Goal: Task Accomplishment & Management: Manage account settings

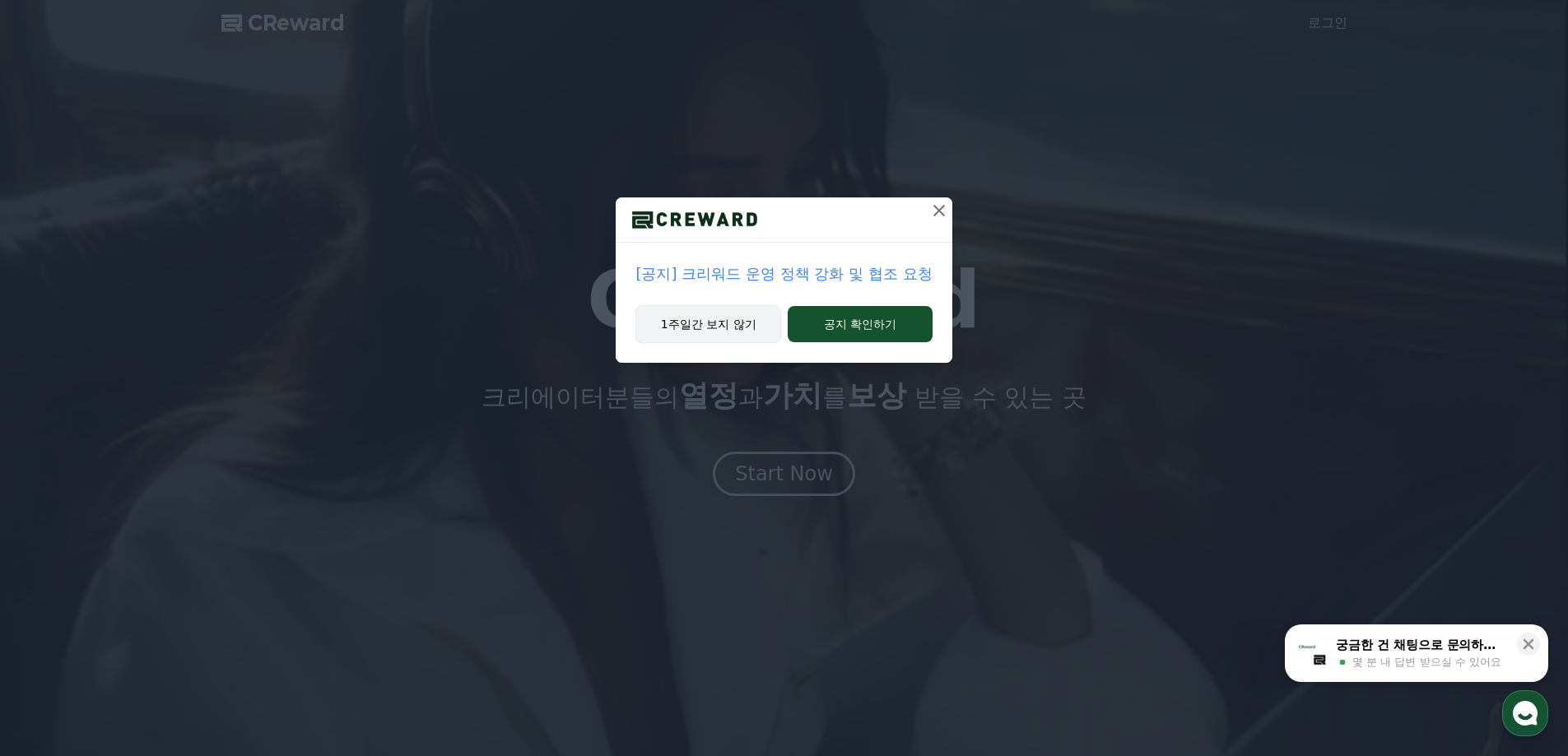
click at [748, 335] on button "1주일간 보지 않기" at bounding box center [708, 324] width 146 height 37
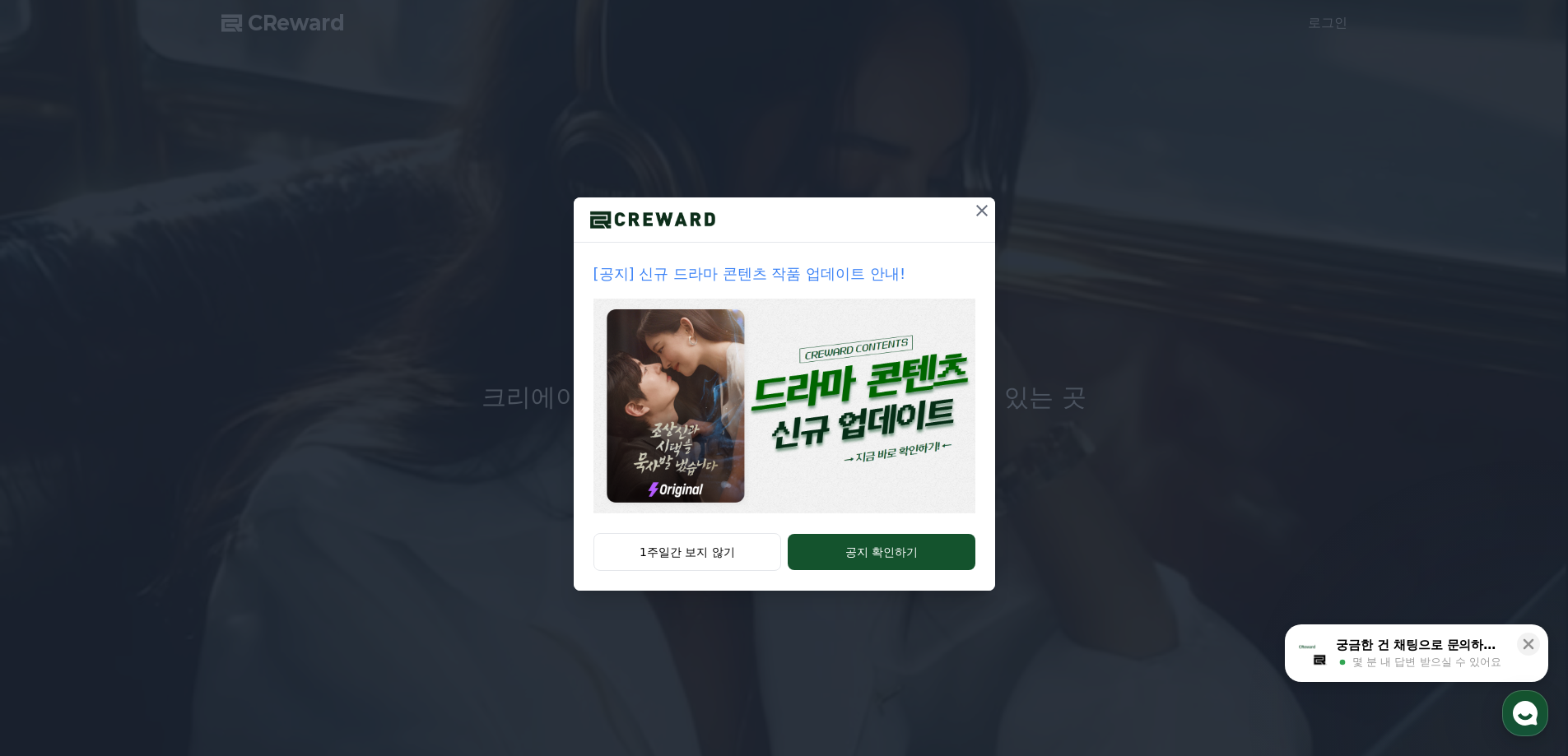
click at [978, 204] on icon at bounding box center [982, 211] width 20 height 20
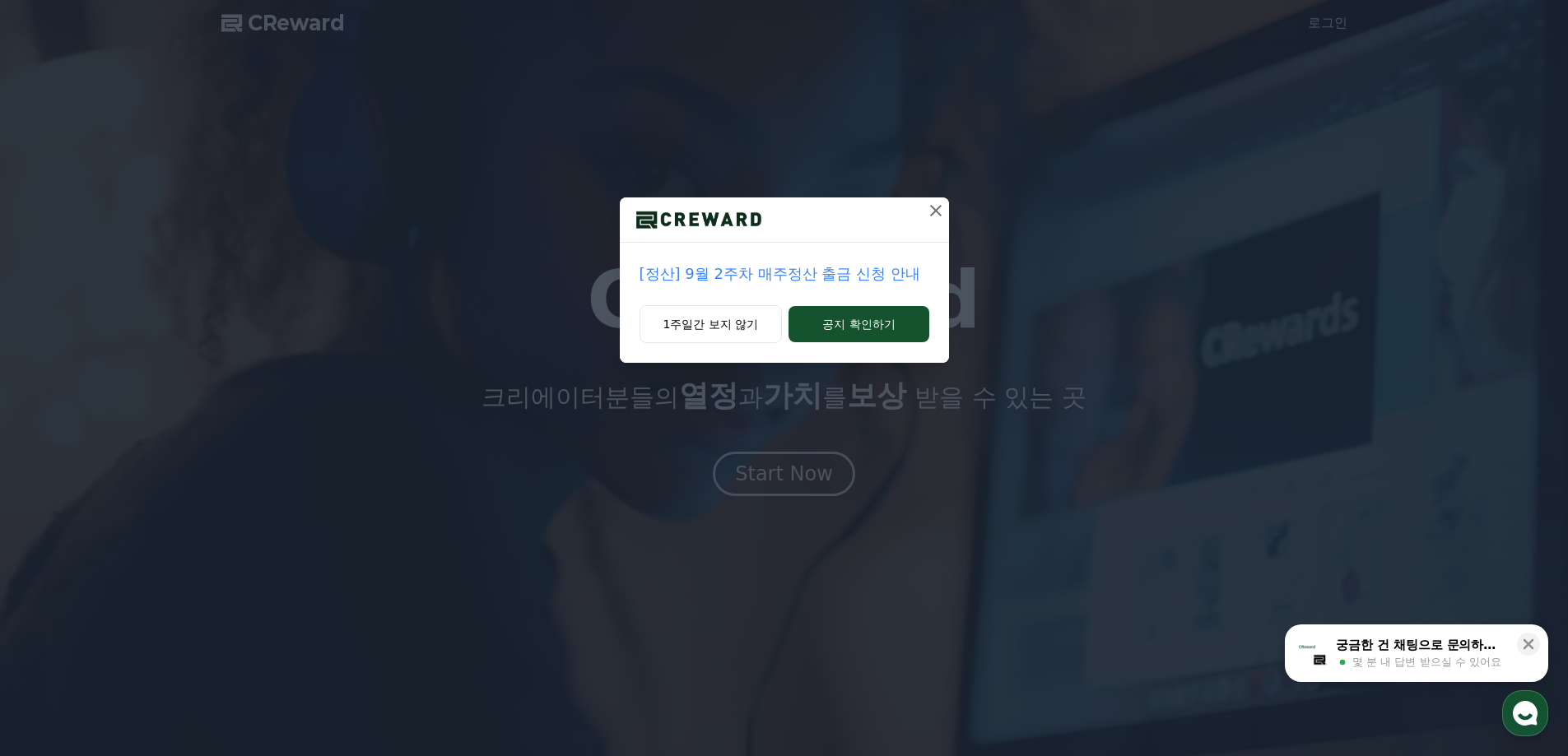
drag, startPoint x: 943, startPoint y: 207, endPoint x: 954, endPoint y: 205, distance: 11.2
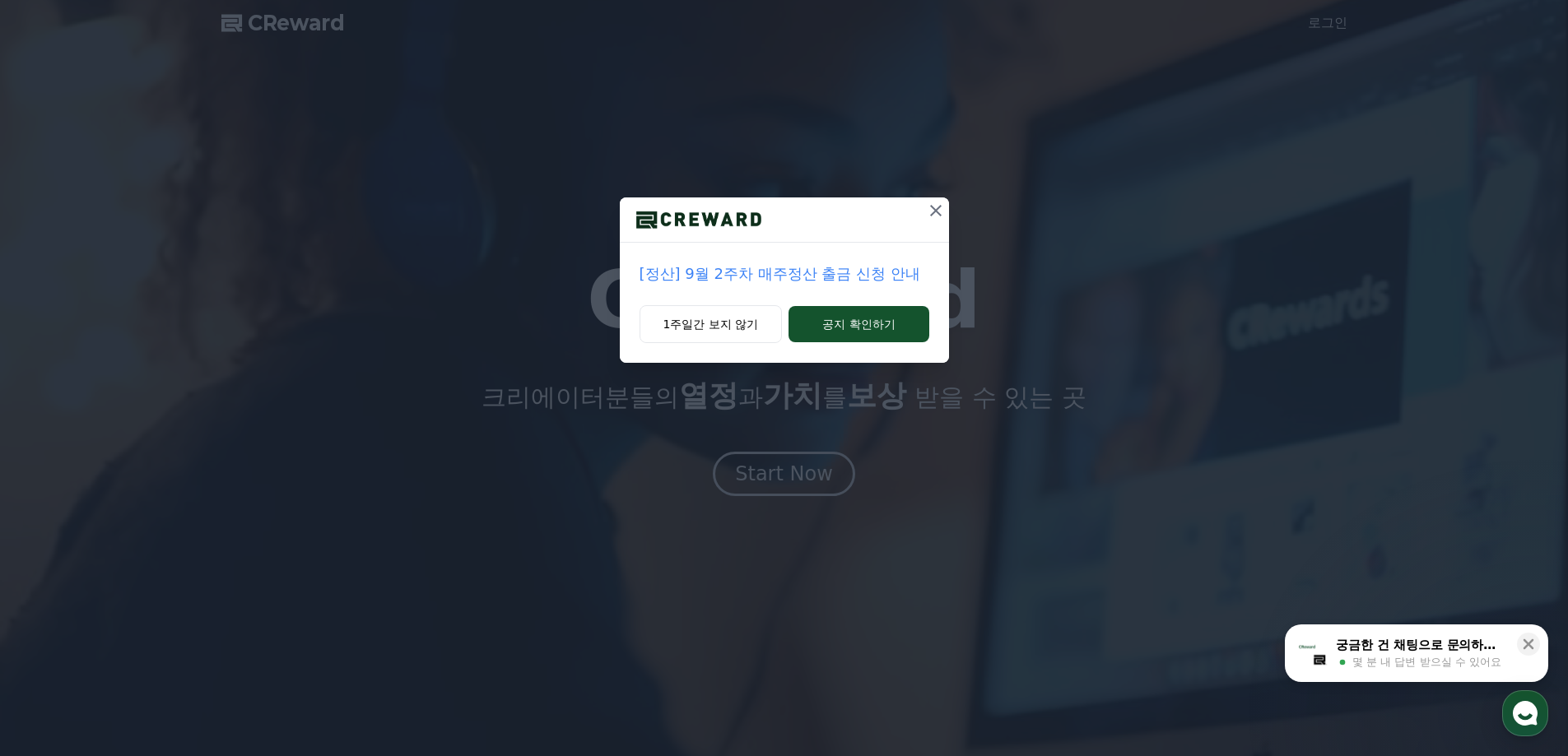
click at [950, 207] on div "[정산] 9월 2주차 매주정산 출금 신청 안내 1주일간 보지 않기 공지 확인하기" at bounding box center [784, 195] width 1568 height 389
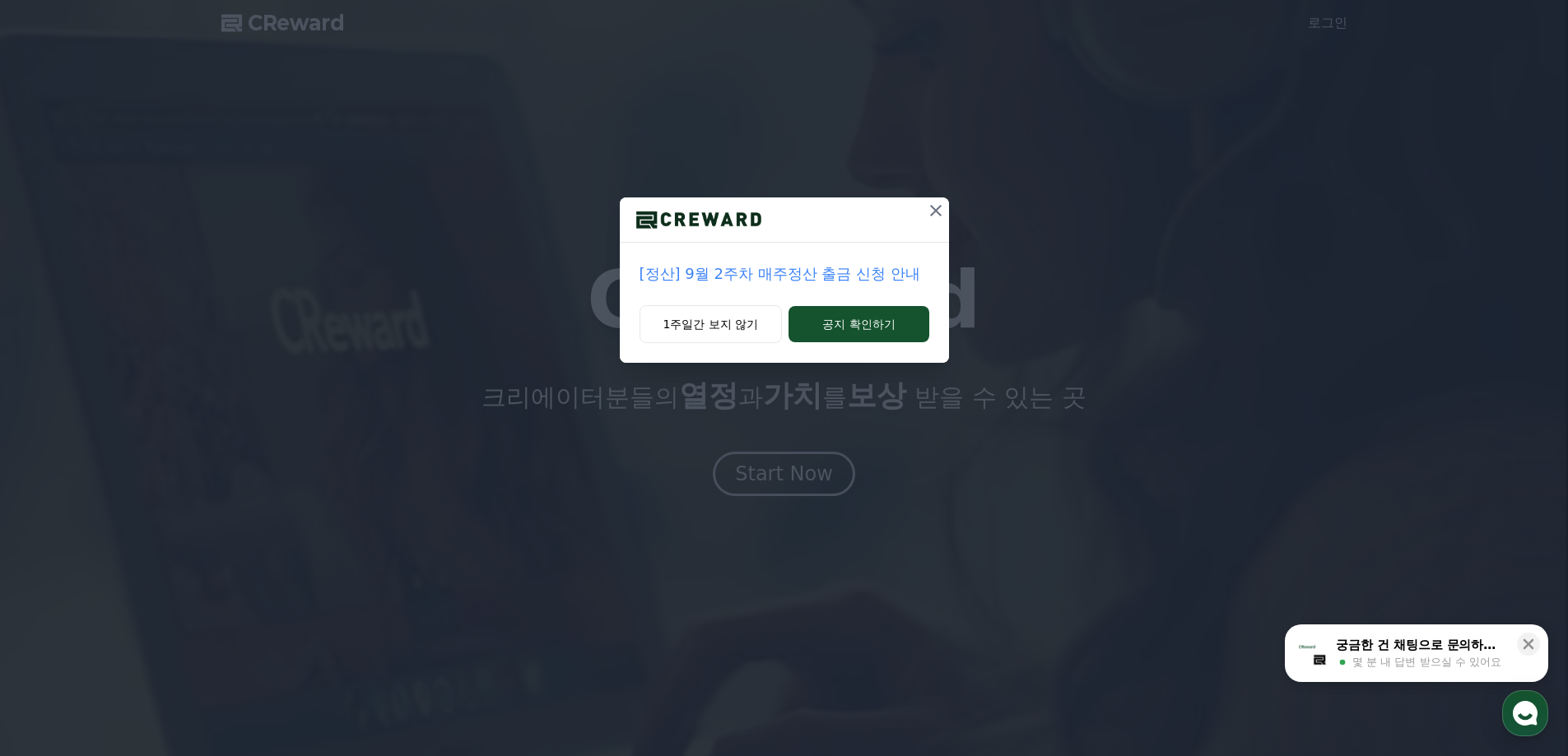
click at [943, 206] on icon at bounding box center [936, 211] width 20 height 20
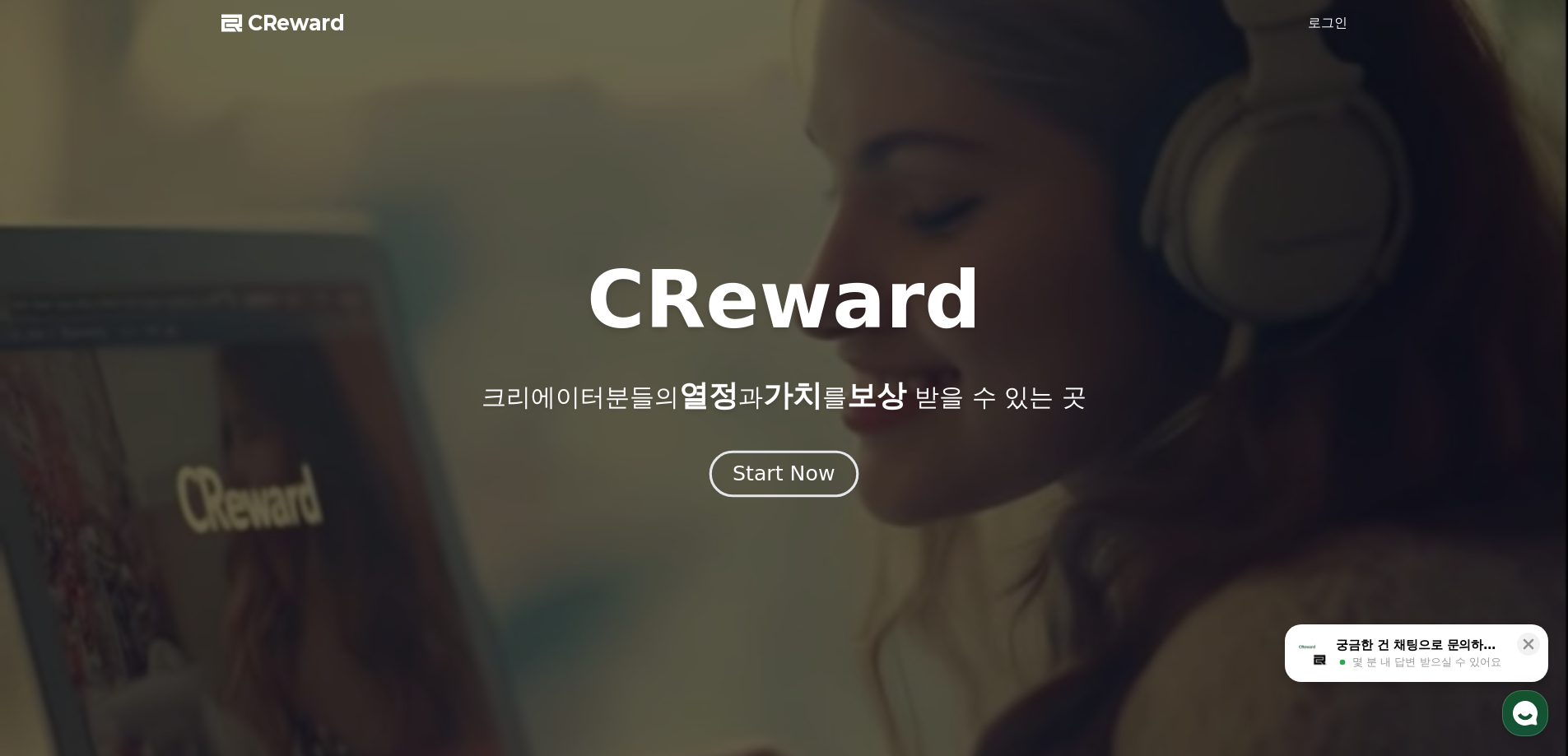
click at [819, 479] on div "Start Now" at bounding box center [783, 473] width 102 height 28
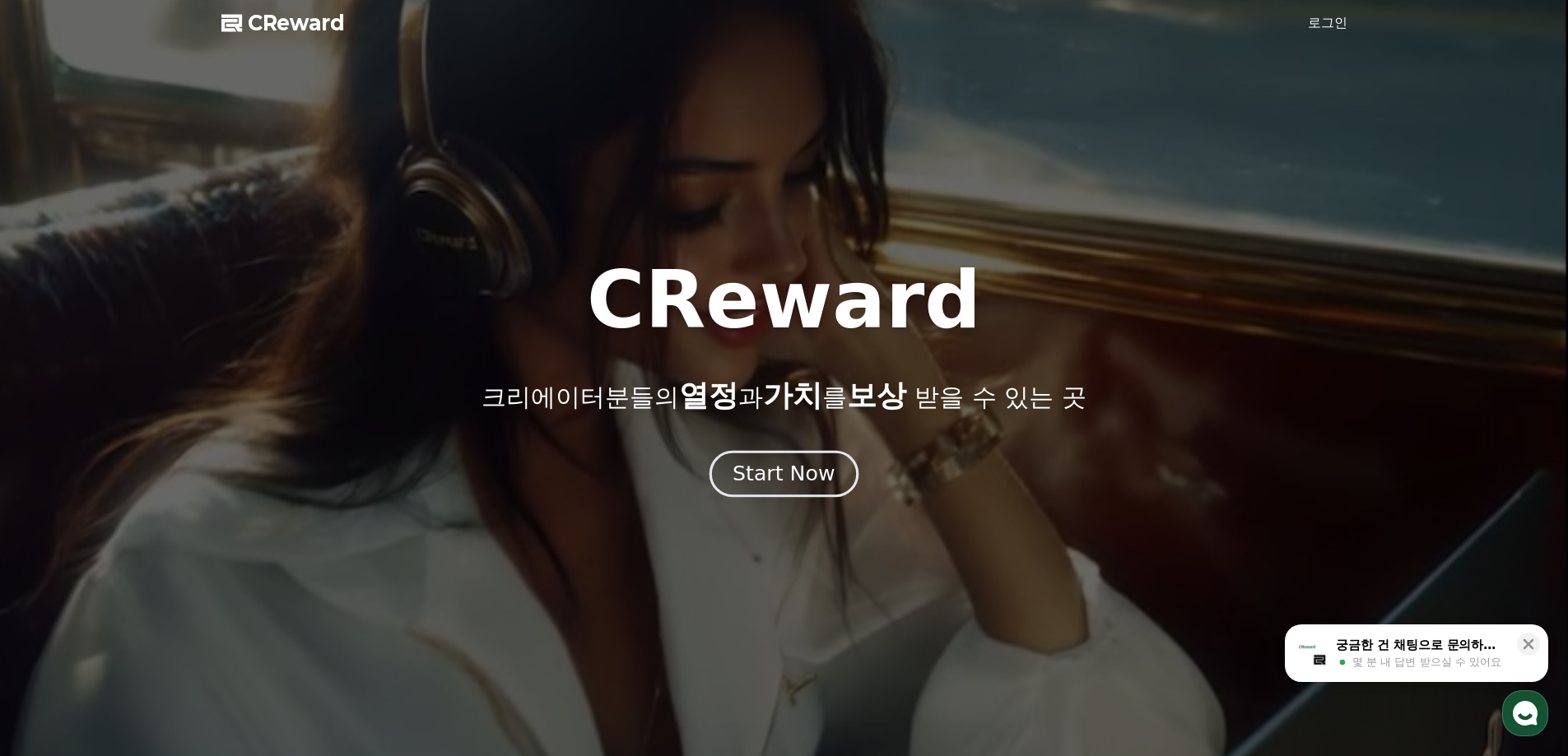
click at [789, 478] on div "Start Now" at bounding box center [783, 473] width 102 height 28
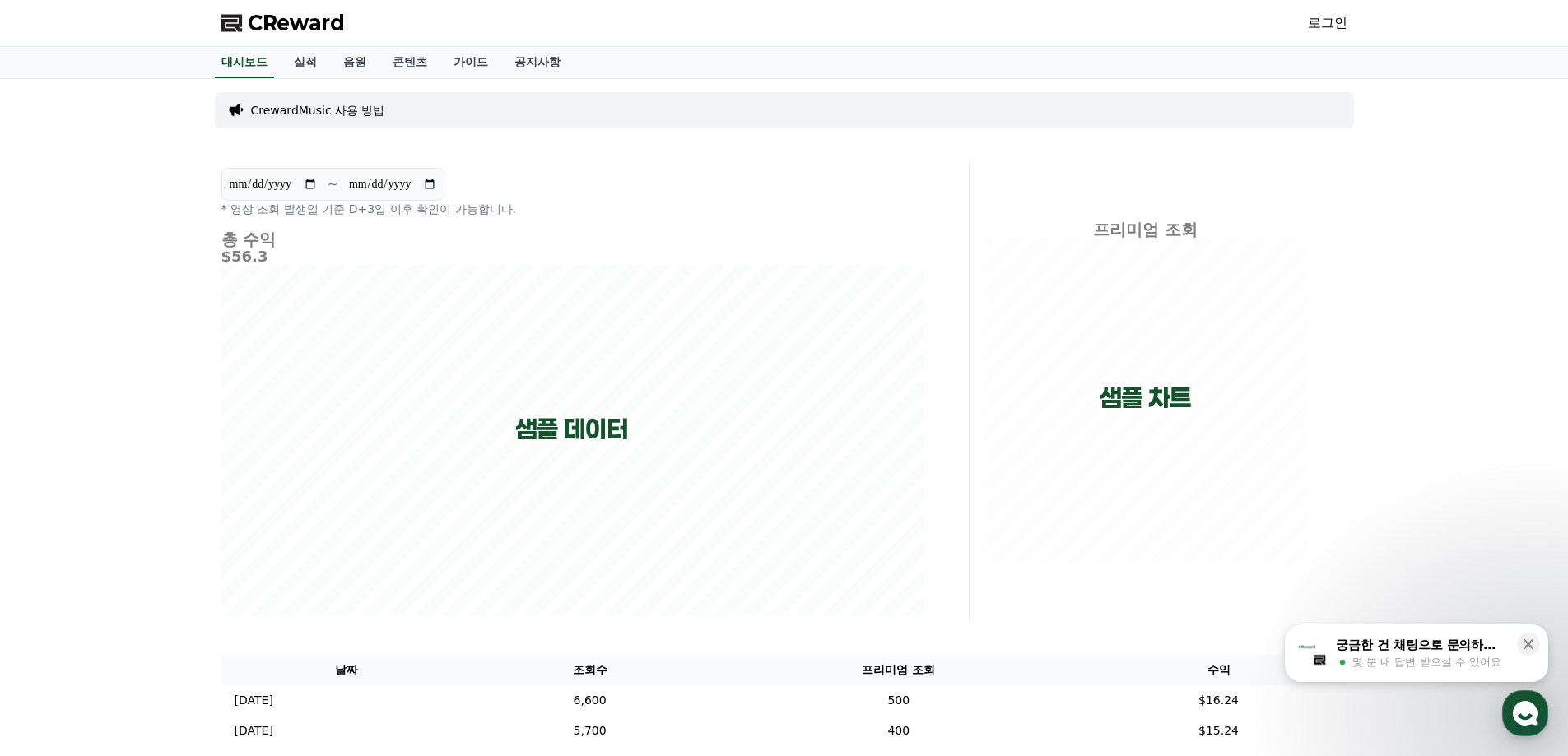
click at [1344, 15] on link "로그인" at bounding box center [1328, 23] width 39 height 20
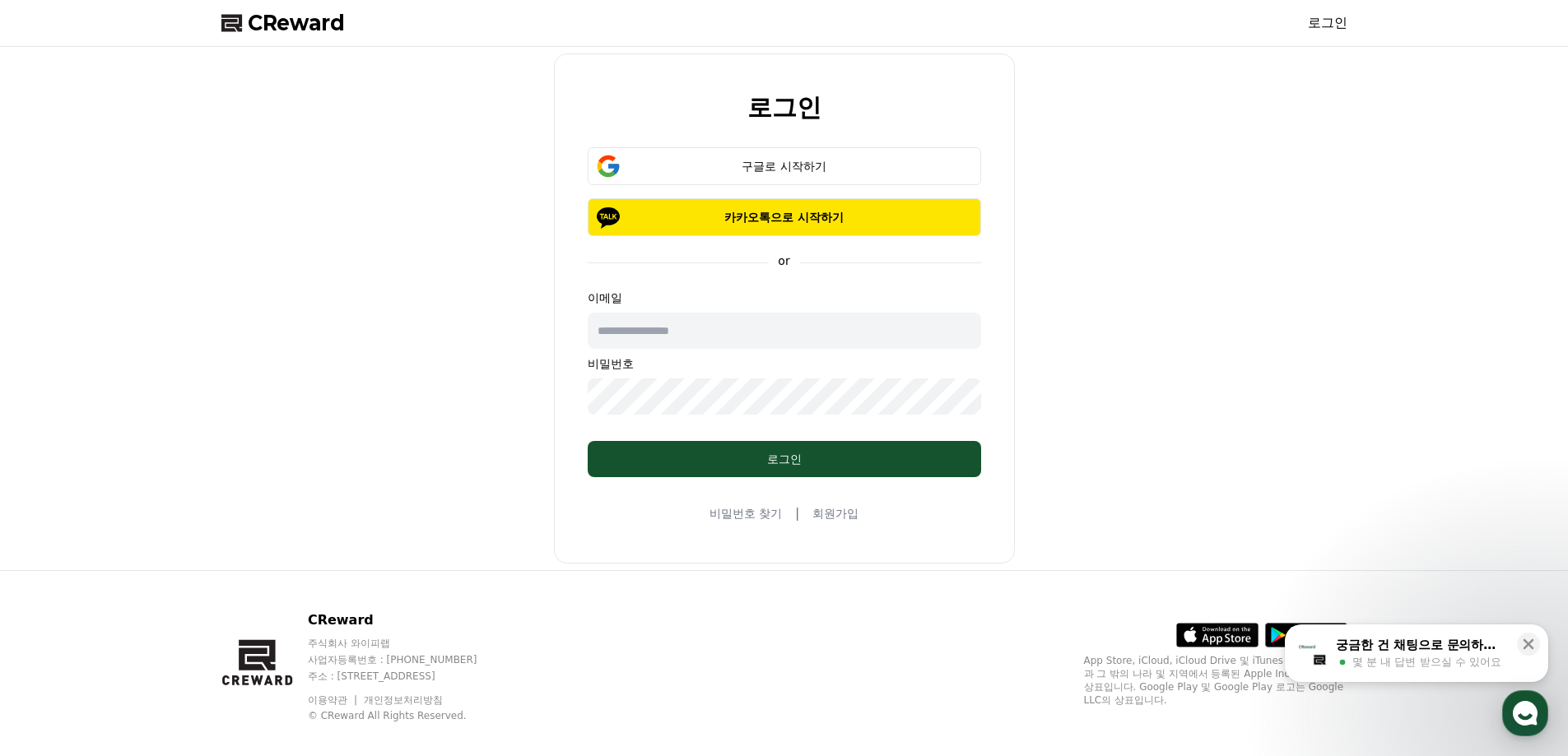
type input "**********"
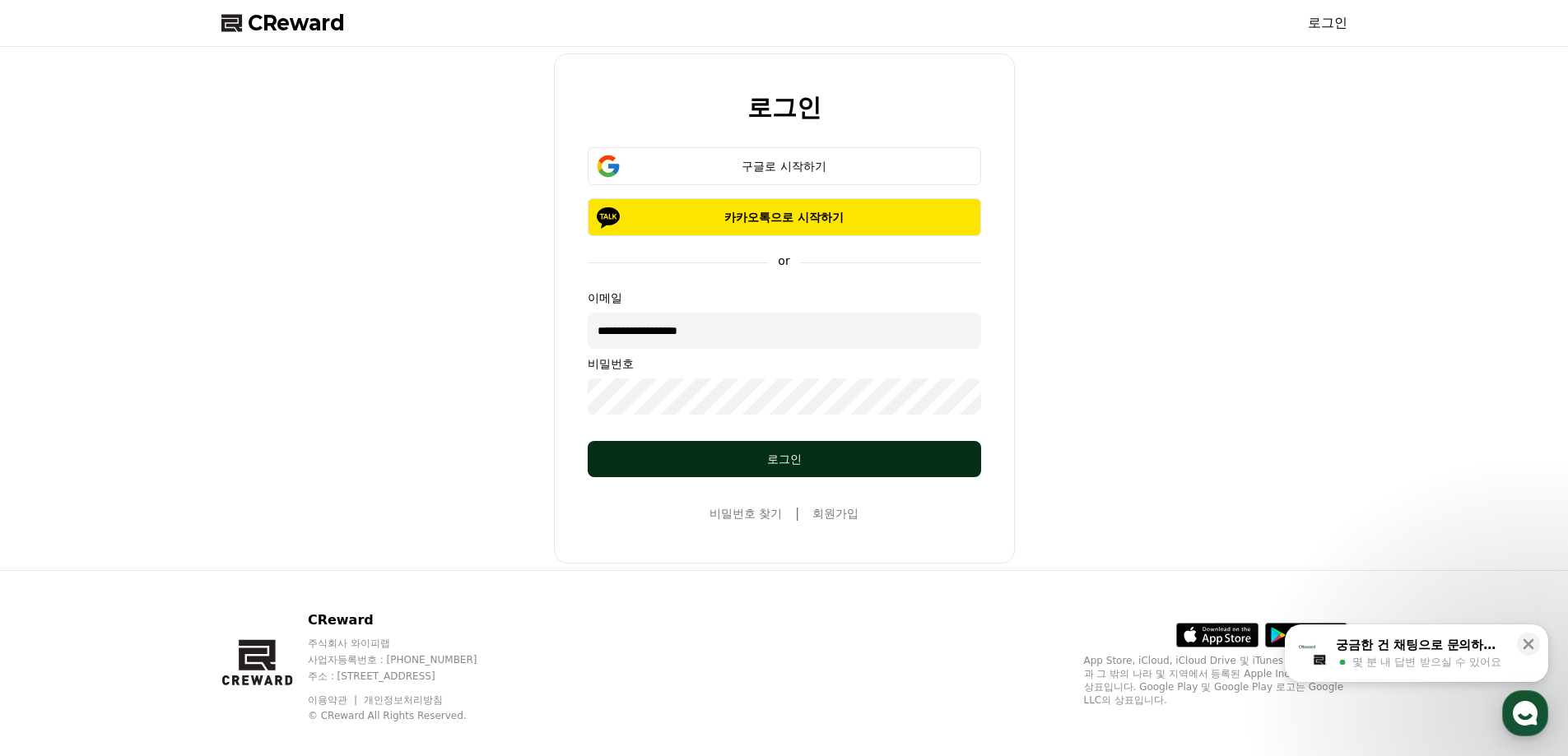
click at [758, 449] on button "로그인" at bounding box center [784, 459] width 394 height 37
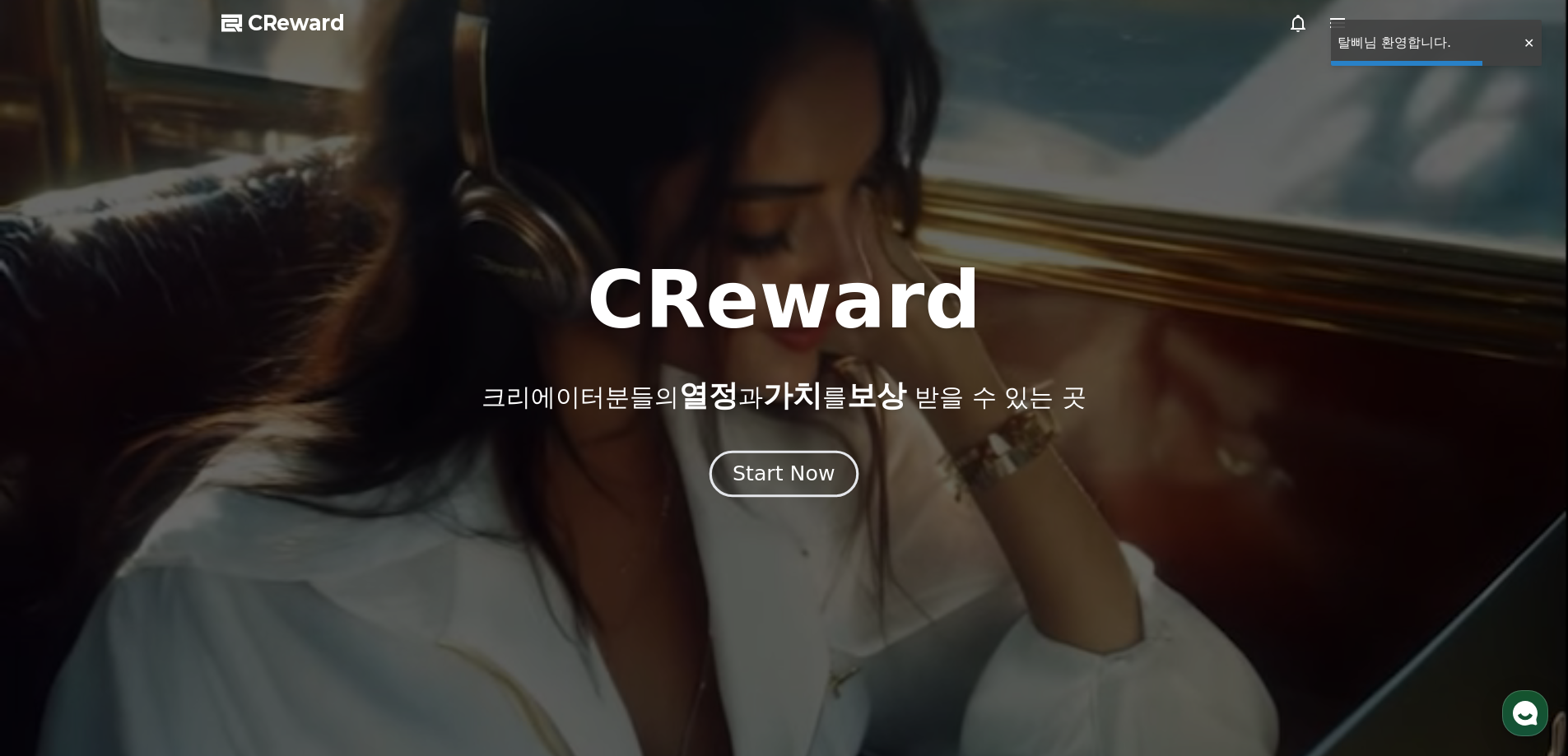
click at [783, 477] on div "Start Now" at bounding box center [783, 473] width 102 height 28
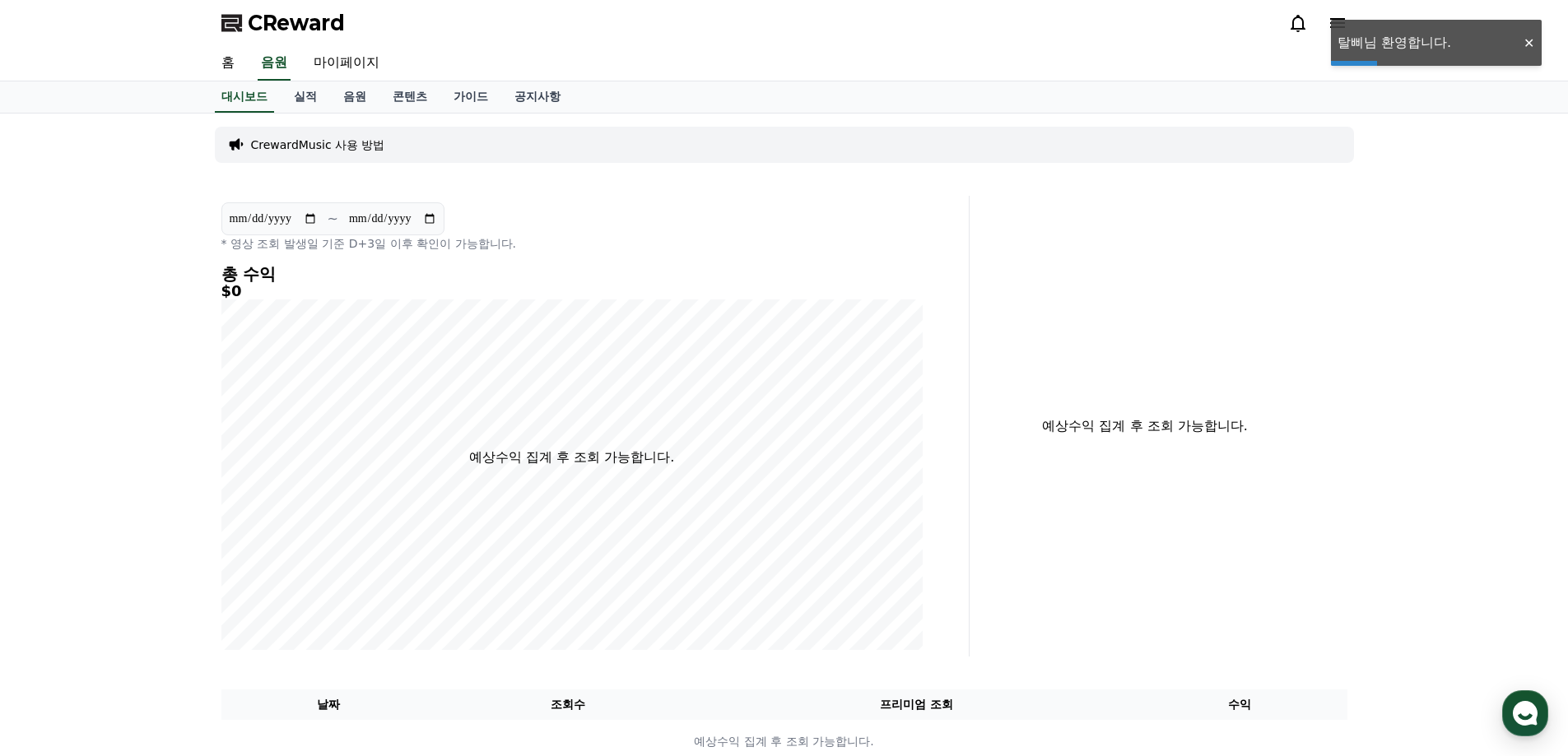
click at [263, 253] on div "**********" at bounding box center [572, 426] width 714 height 461
